Goal: Task Accomplishment & Management: Use online tool/utility

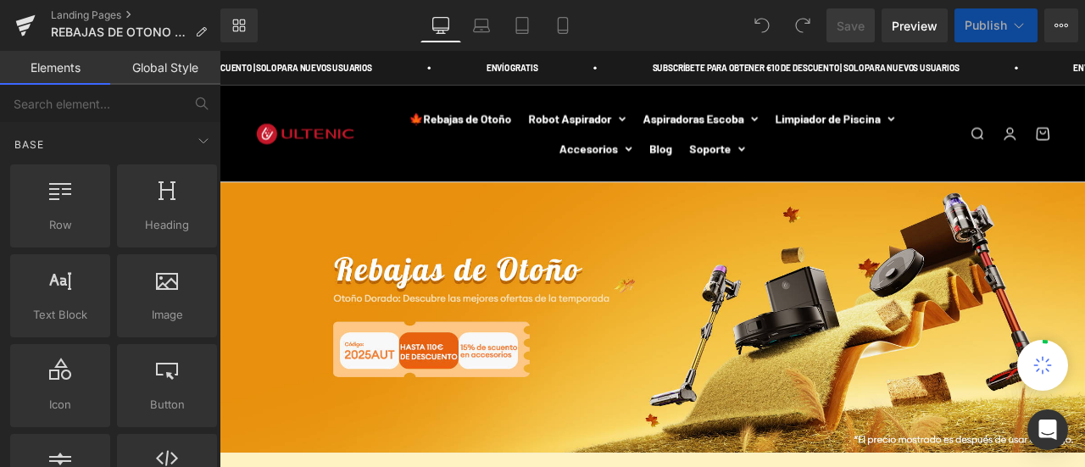
scroll to position [847, 0]
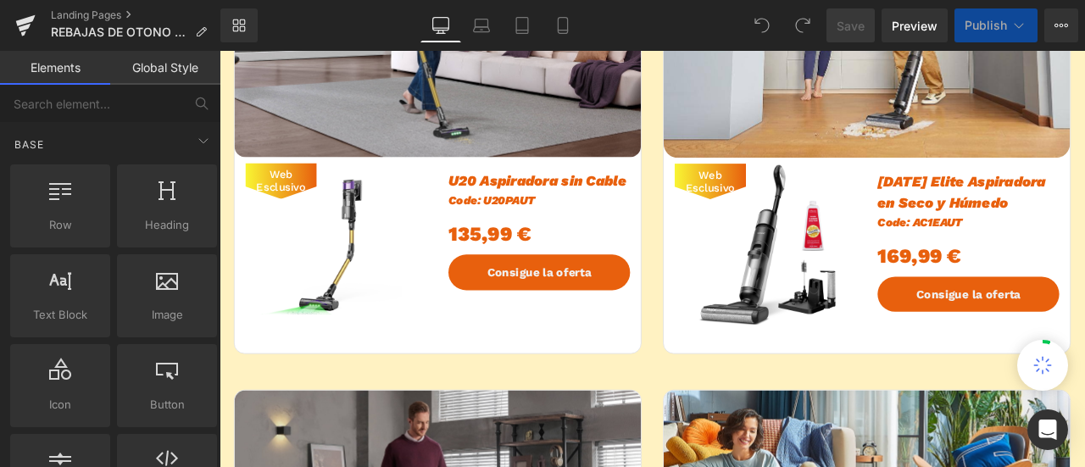
click at [508, 267] on div "135,99 €" at bounding box center [598, 266] width 215 height 53
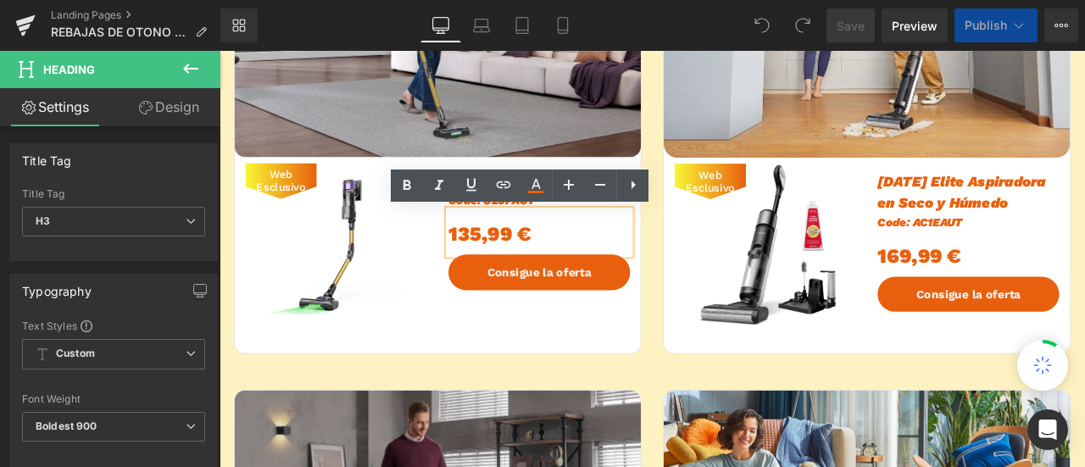
click at [508, 267] on div "135,99 €" at bounding box center [598, 266] width 215 height 53
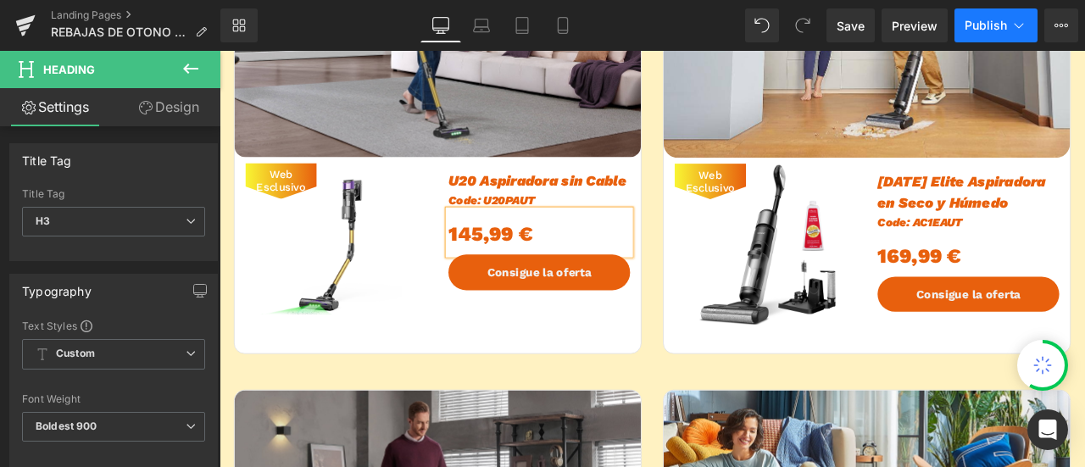
click at [1008, 28] on button "Publish" at bounding box center [995, 25] width 83 height 34
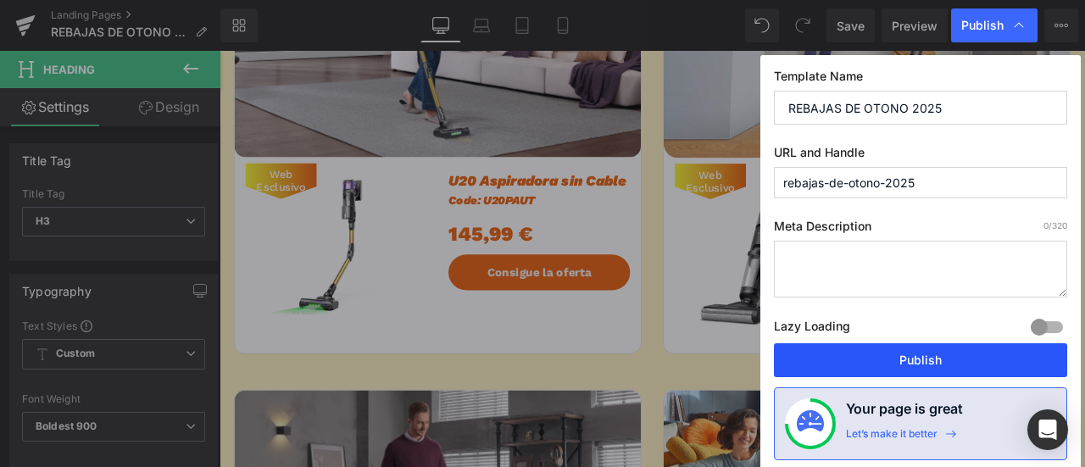
click at [934, 354] on button "Publish" at bounding box center [920, 360] width 293 height 34
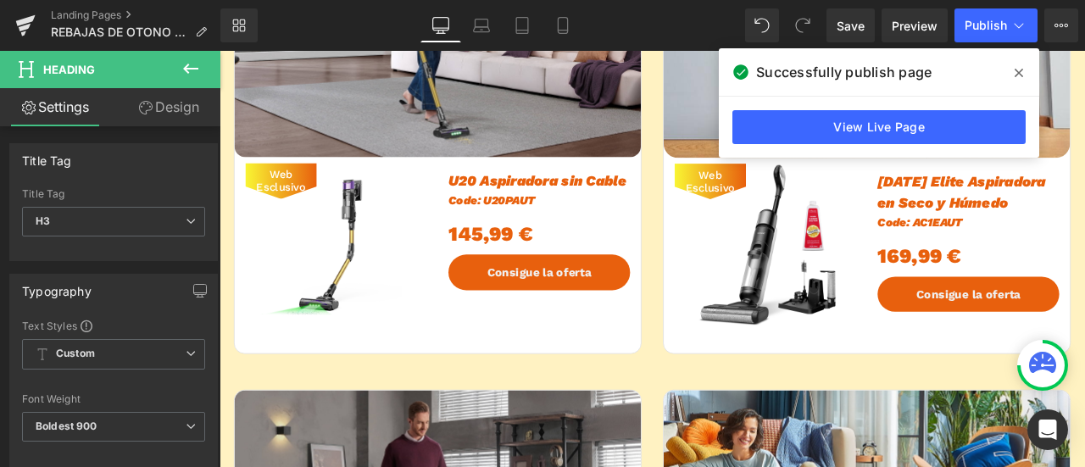
click at [1015, 72] on icon at bounding box center [1018, 73] width 8 height 14
